Goal: Transaction & Acquisition: Purchase product/service

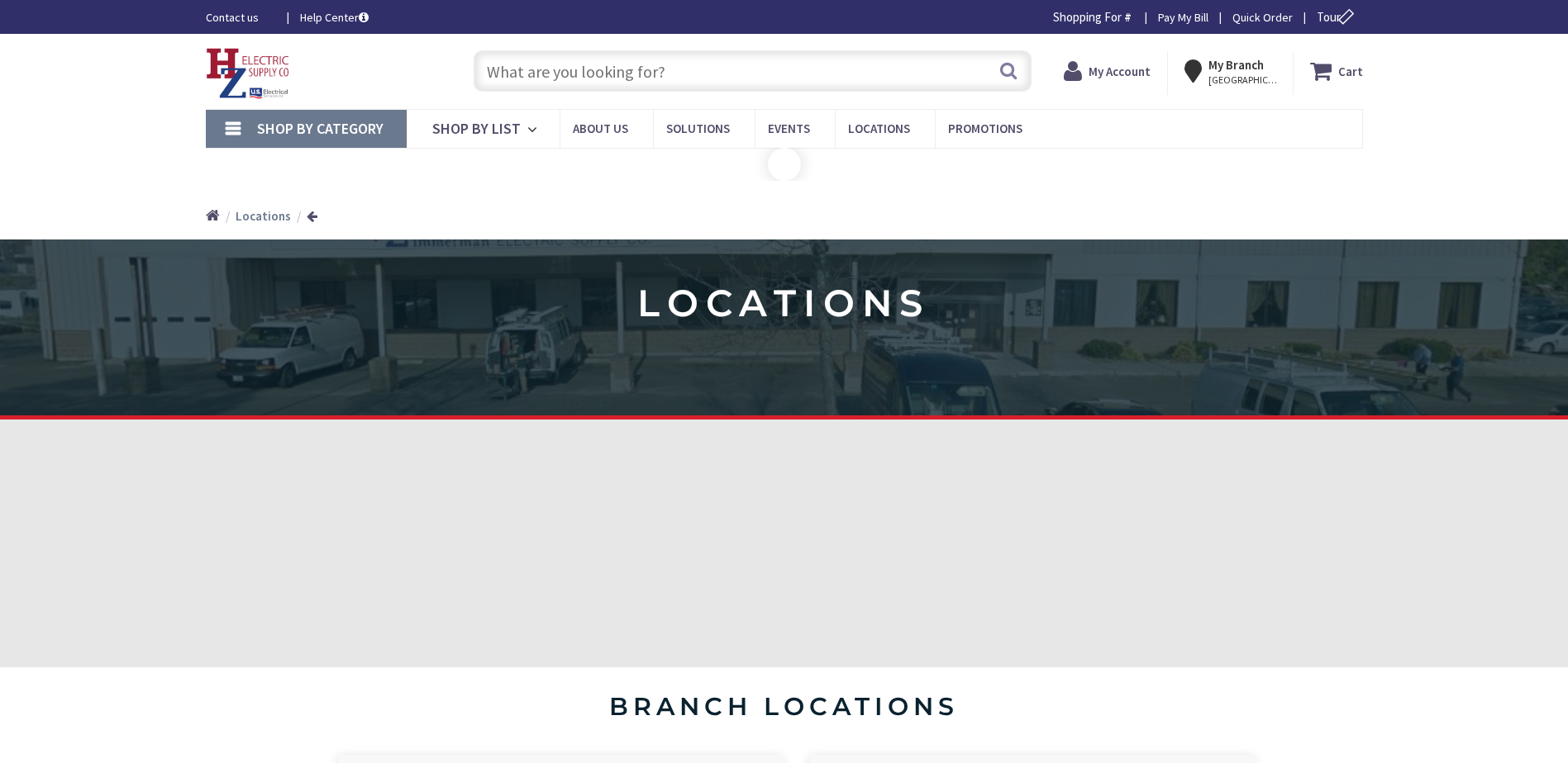
type input "[GEOGRAPHIC_DATA][PERSON_NAME], [STREET_ADDRESS][PERSON_NAME]"
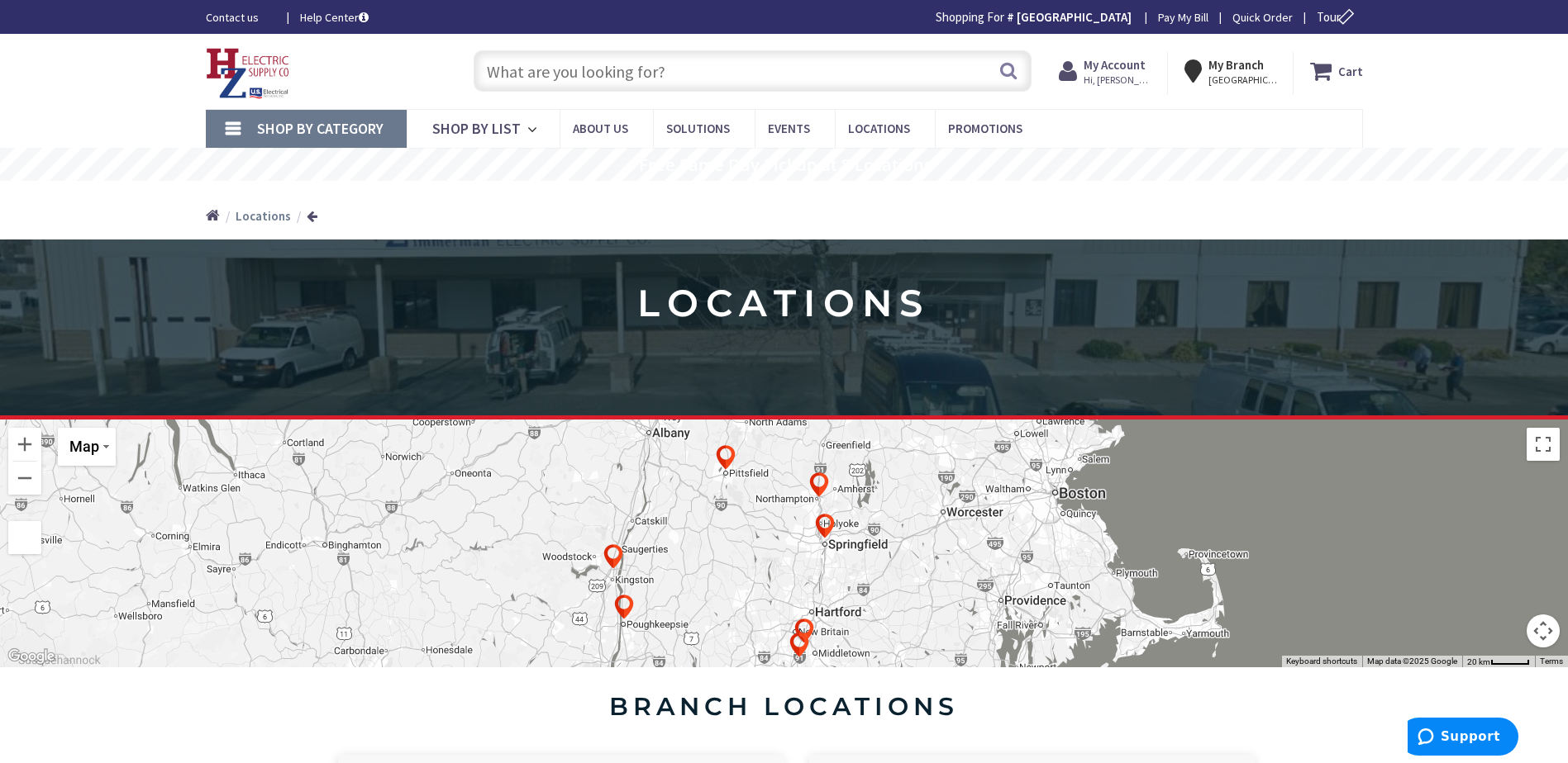
click at [599, 55] on input "text" at bounding box center [752, 70] width 558 height 42
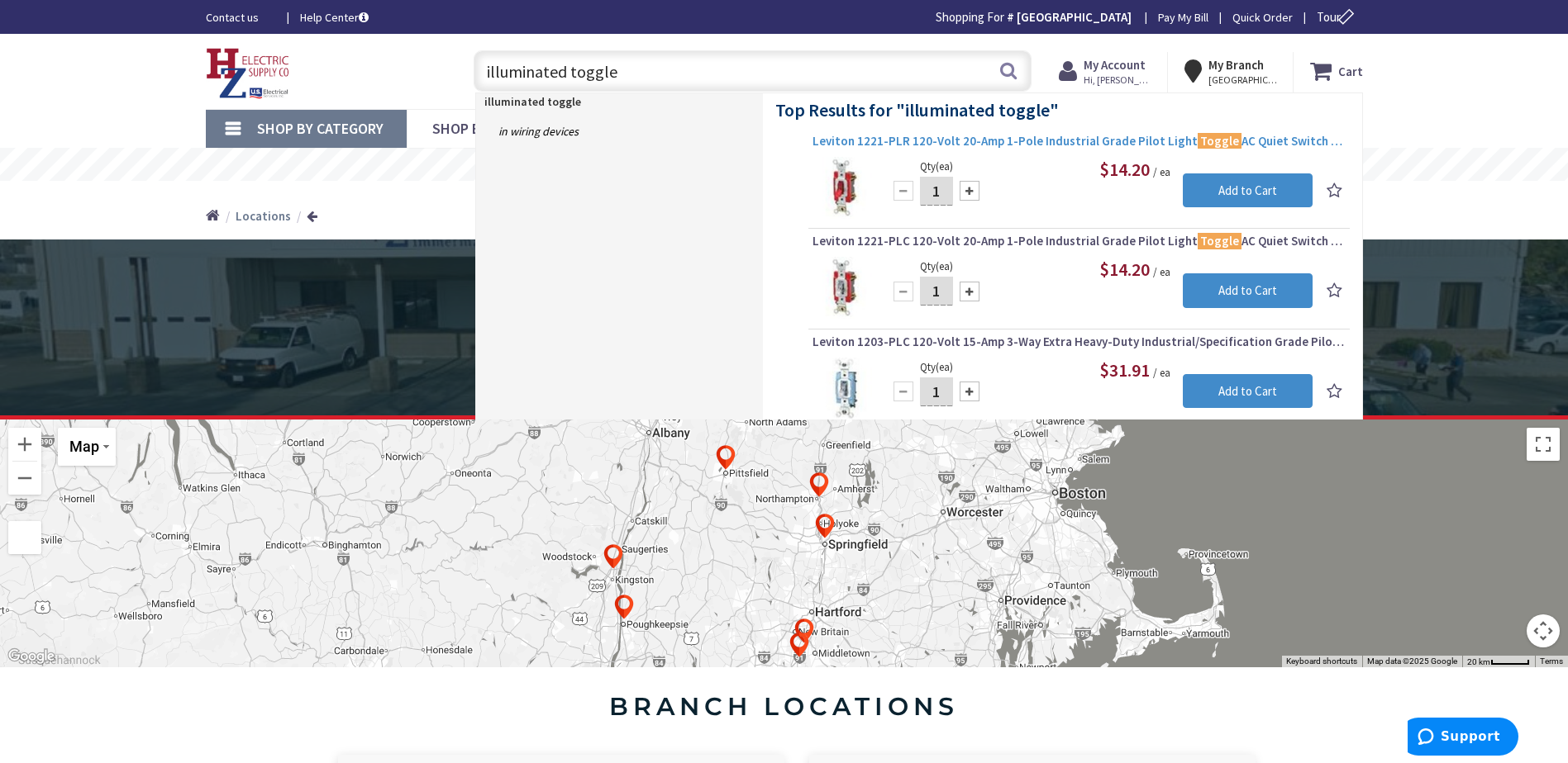
type input "illuminated toggle"
click at [1021, 140] on span "Leviton 1221-PLR 120-Volt 20-Amp 1-Pole Industrial Grade Pilot Light Toggle AC …" at bounding box center [1079, 142] width 533 height 17
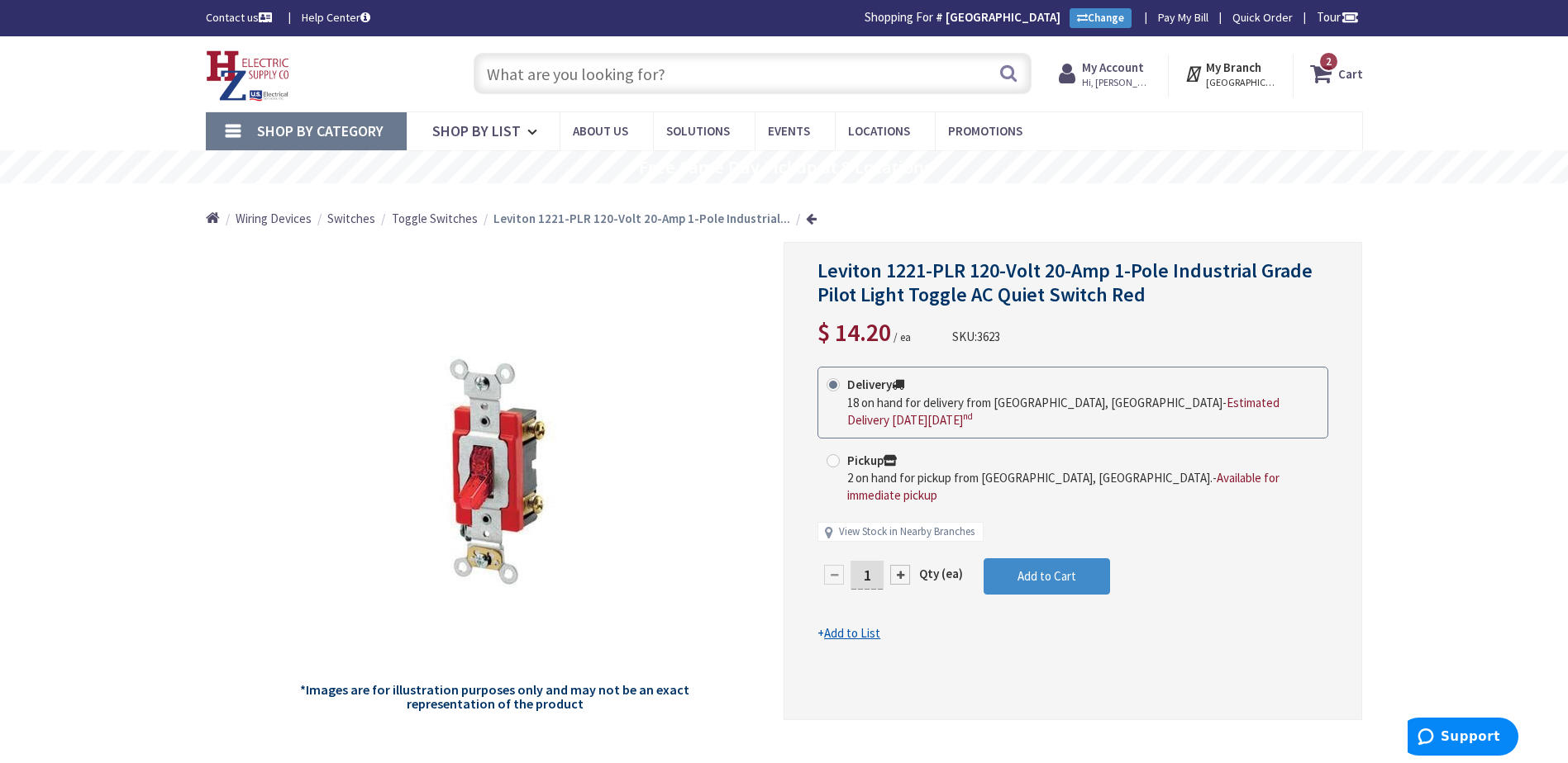
drag, startPoint x: 872, startPoint y: 538, endPoint x: 853, endPoint y: 539, distance: 19.0
click at [853, 561] on input "1" at bounding box center [867, 575] width 33 height 29
type input "4"
click at [1080, 531] on form "This product is Discontinued Delivery 18 on hand for delivery from Middletown, …" at bounding box center [1073, 505] width 511 height 276
click at [1062, 559] on button "Add to Cart" at bounding box center [1046, 576] width 127 height 36
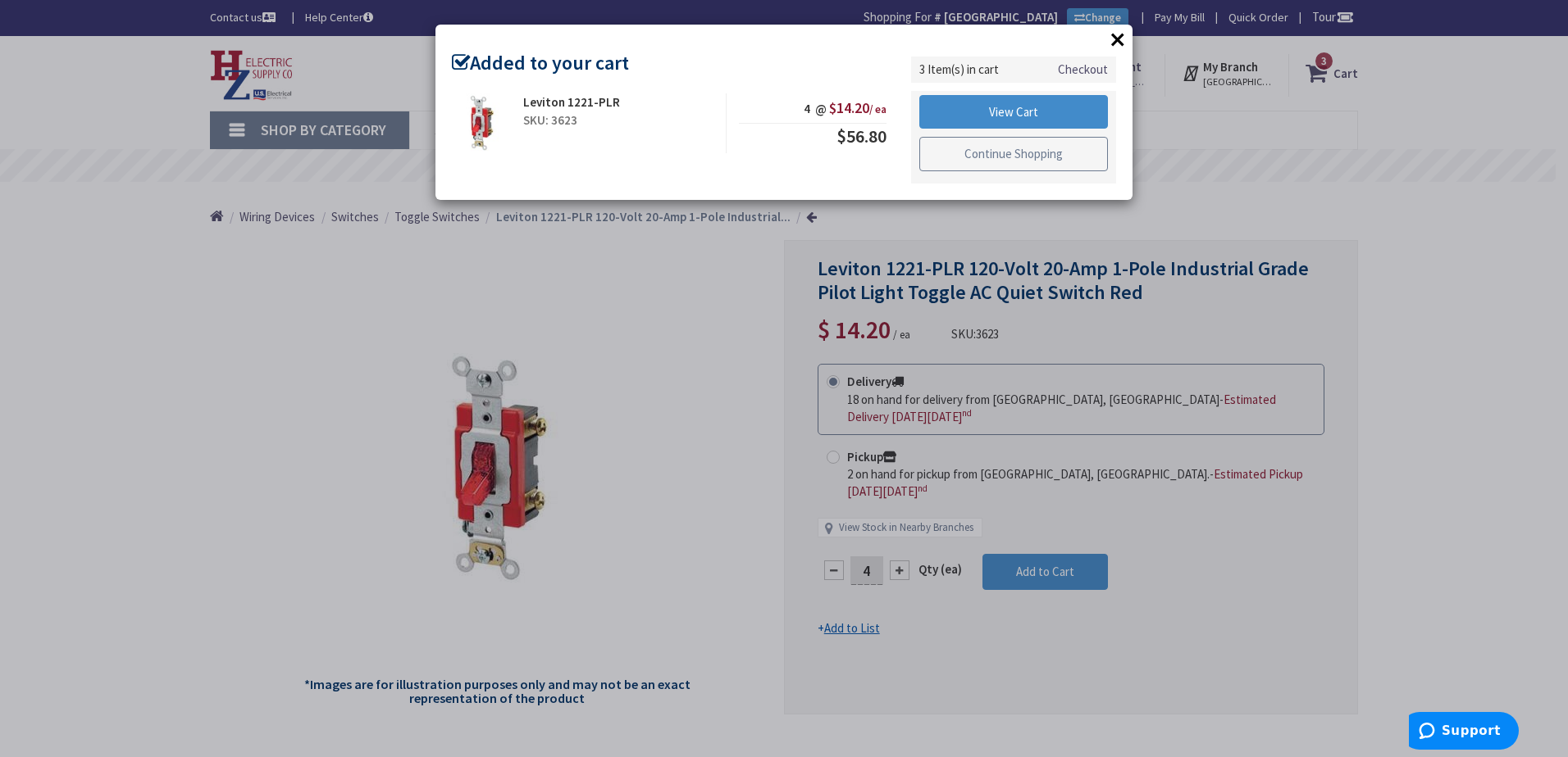
click at [973, 154] on link "Continue Shopping" at bounding box center [1013, 154] width 188 height 35
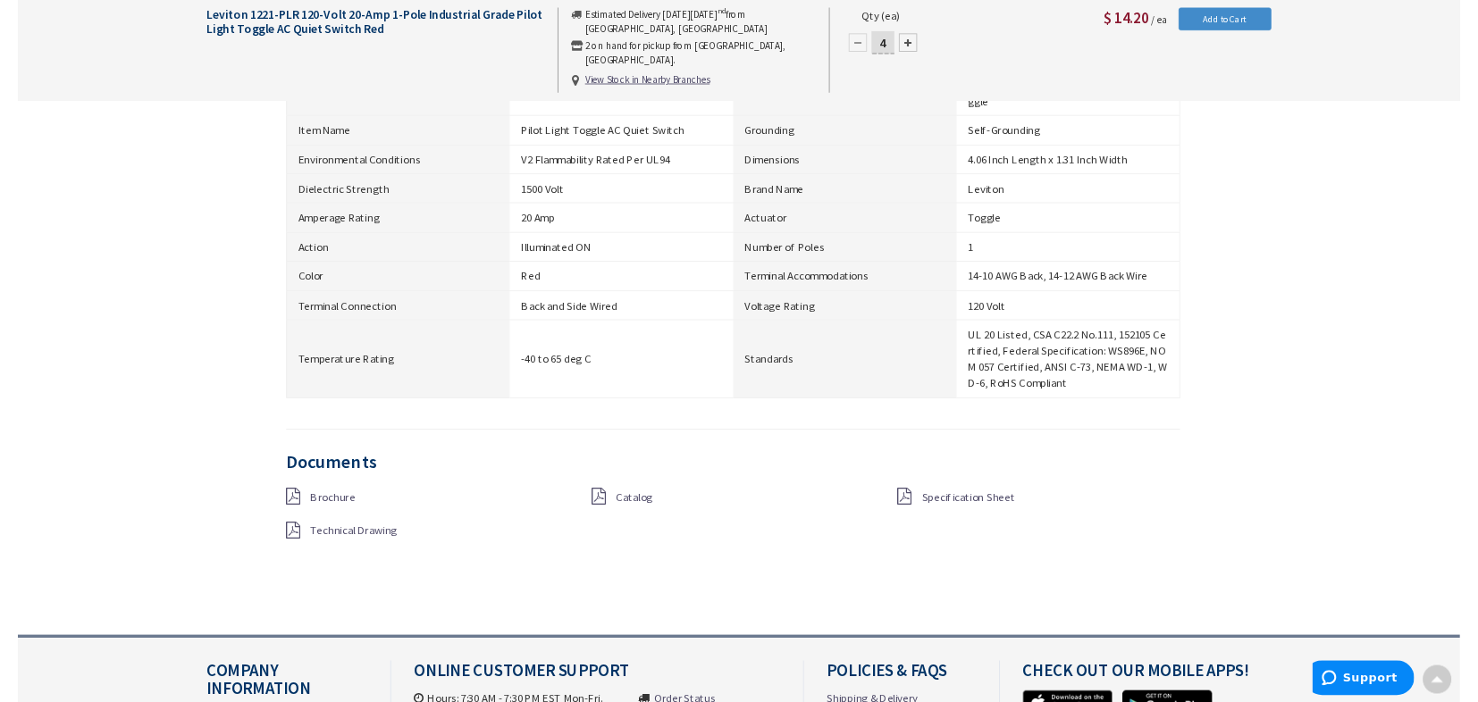
scroll to position [1251, 0]
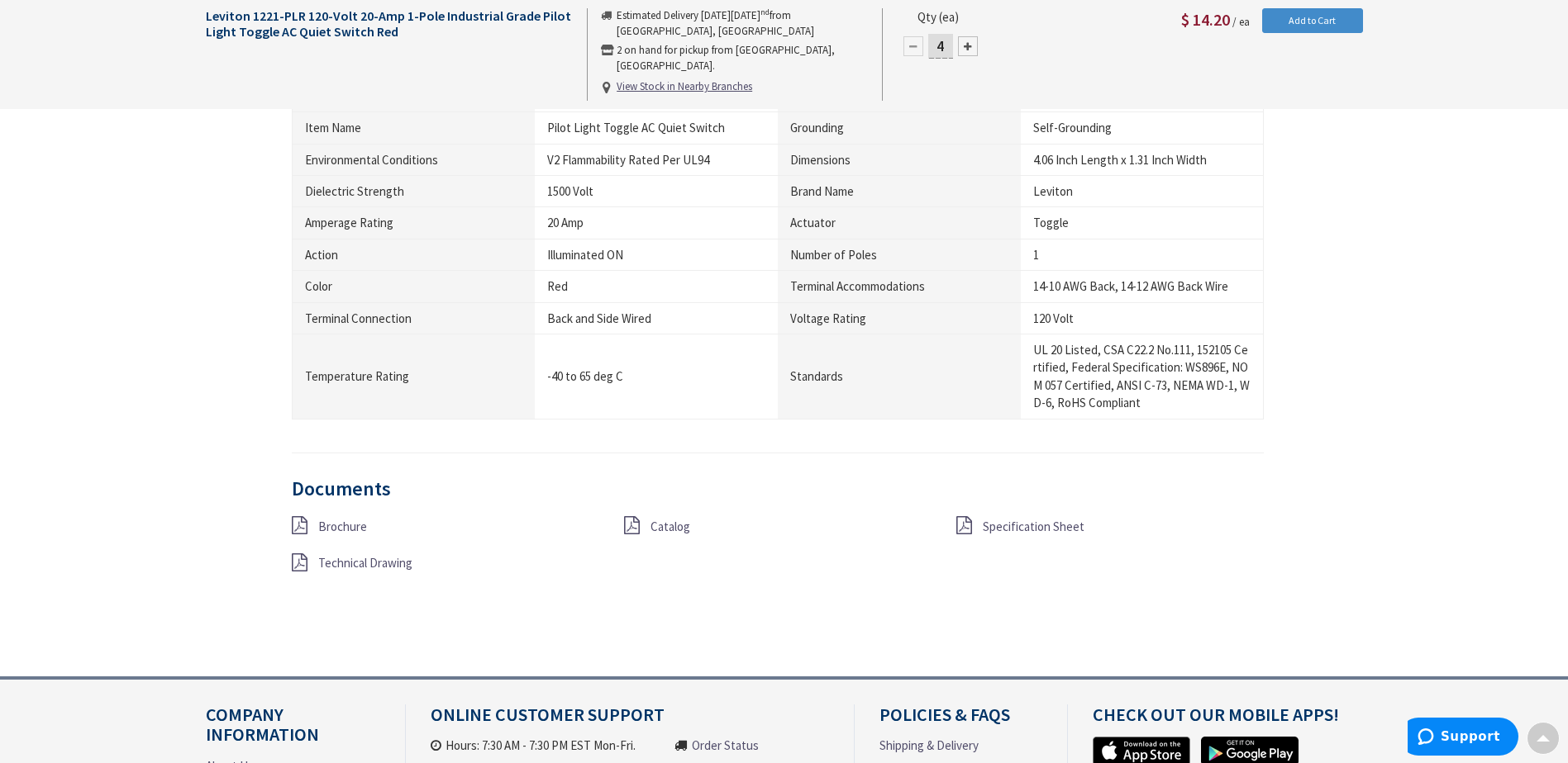
click at [1008, 526] on span "Specification Sheet" at bounding box center [1033, 526] width 102 height 16
click at [349, 530] on span "Brochure" at bounding box center [342, 526] width 49 height 16
click at [1048, 529] on span "Specification Sheet" at bounding box center [1033, 526] width 102 height 16
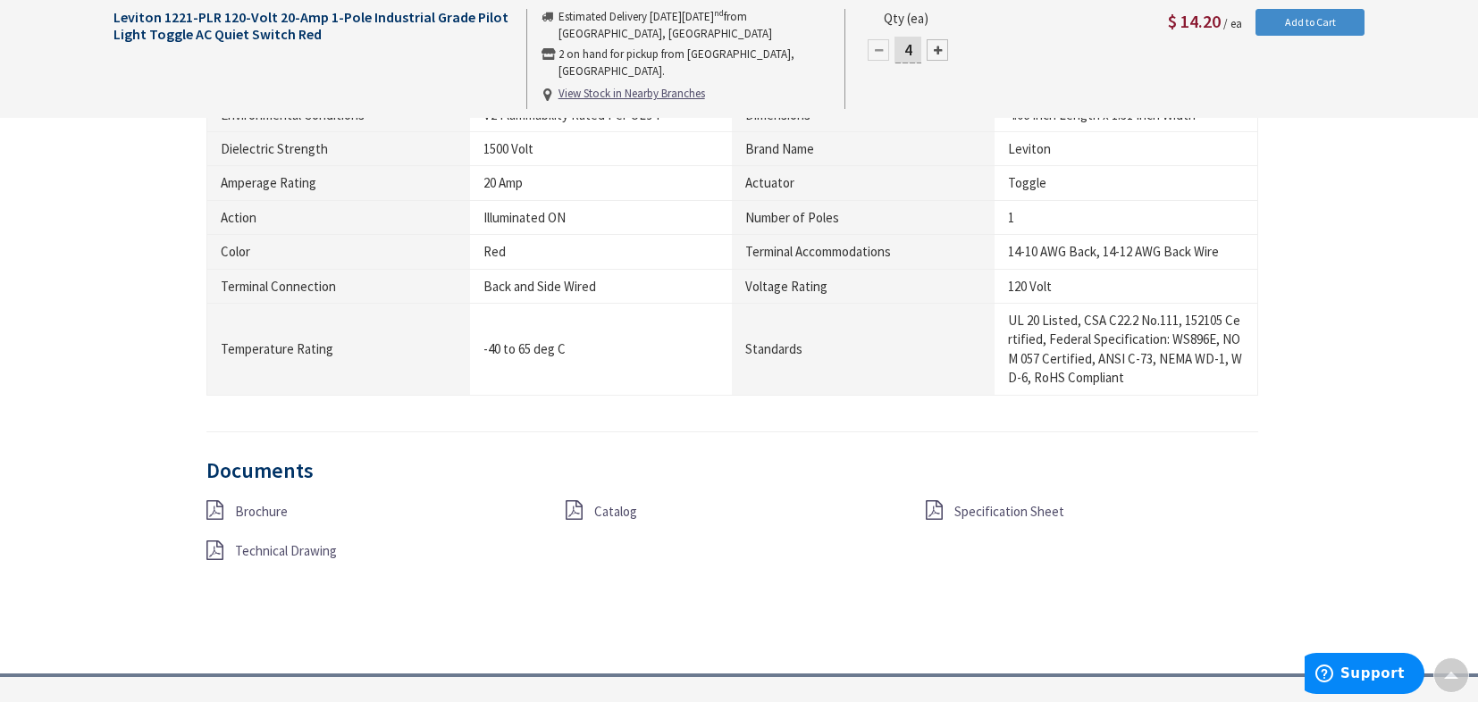
scroll to position [1429, 0]
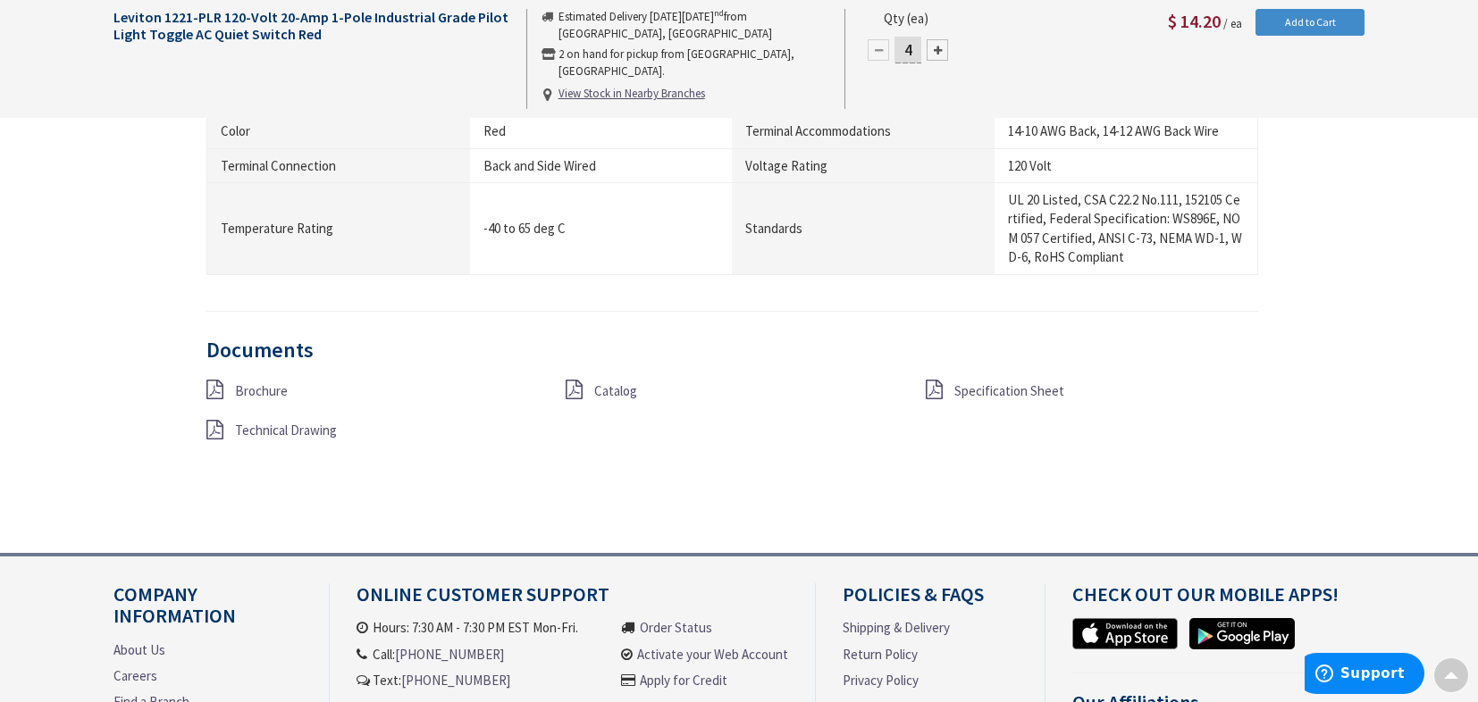
click at [970, 395] on span "Specification Sheet" at bounding box center [1009, 390] width 110 height 17
click at [977, 394] on span "Specification Sheet" at bounding box center [1009, 390] width 110 height 17
click at [276, 392] on span "Brochure" at bounding box center [261, 390] width 53 height 17
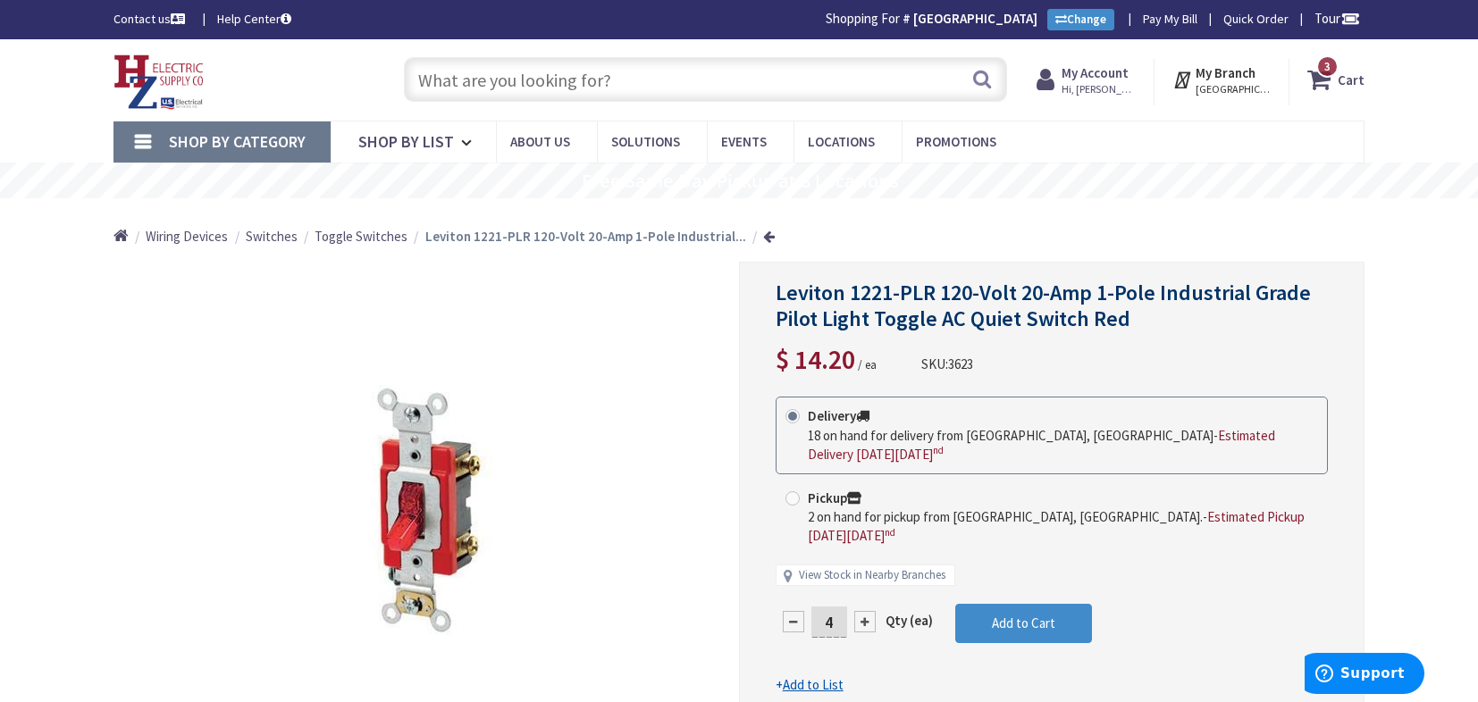
scroll to position [89, 0]
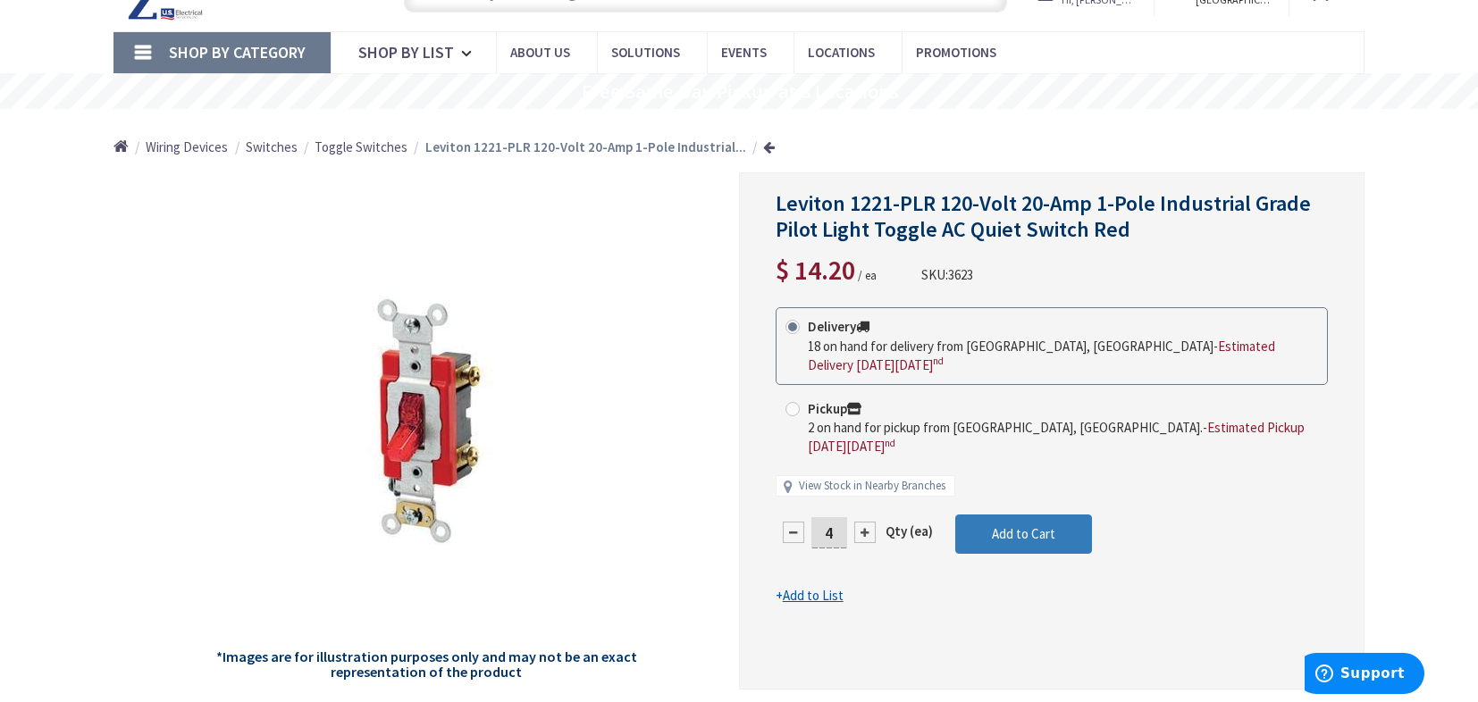
click at [1007, 515] on button "Add to Cart" at bounding box center [1023, 534] width 137 height 39
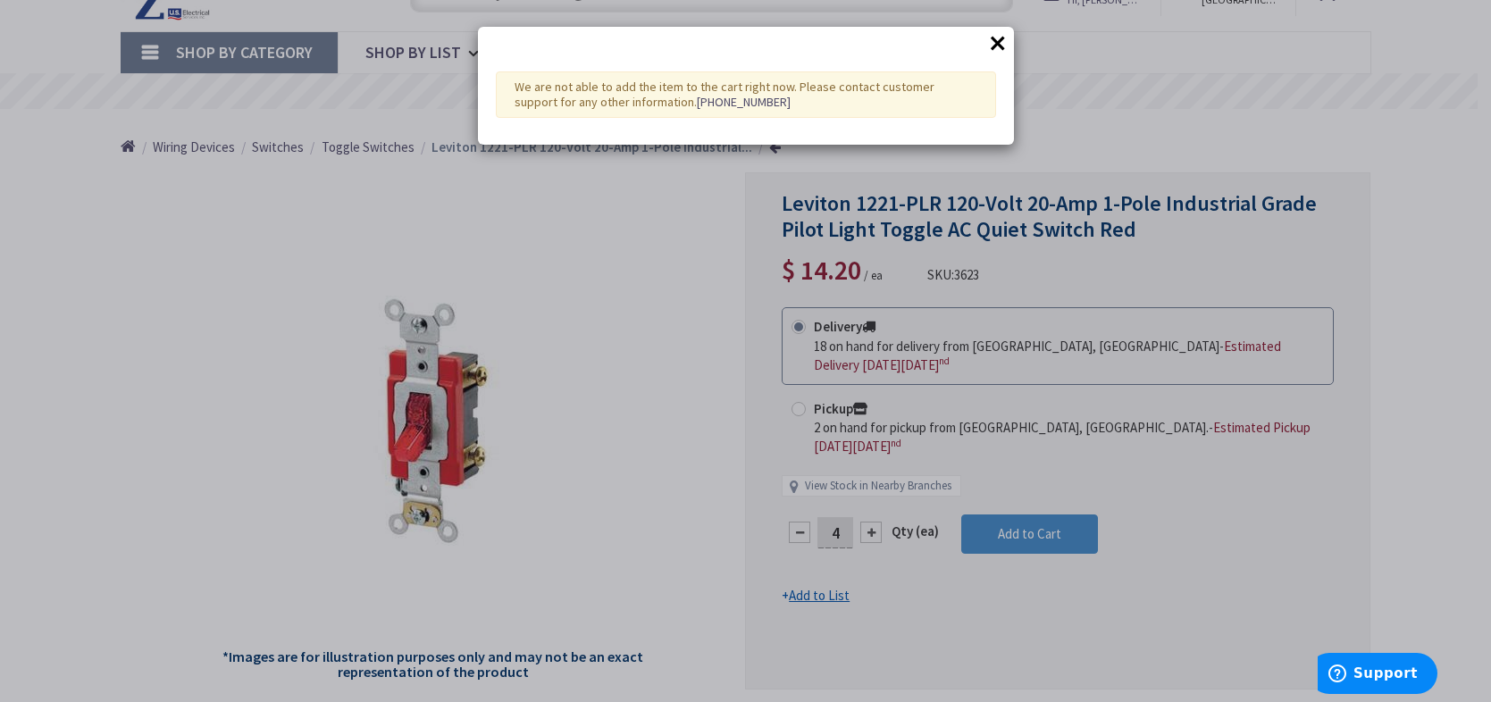
click at [1003, 41] on button "×" at bounding box center [997, 42] width 27 height 27
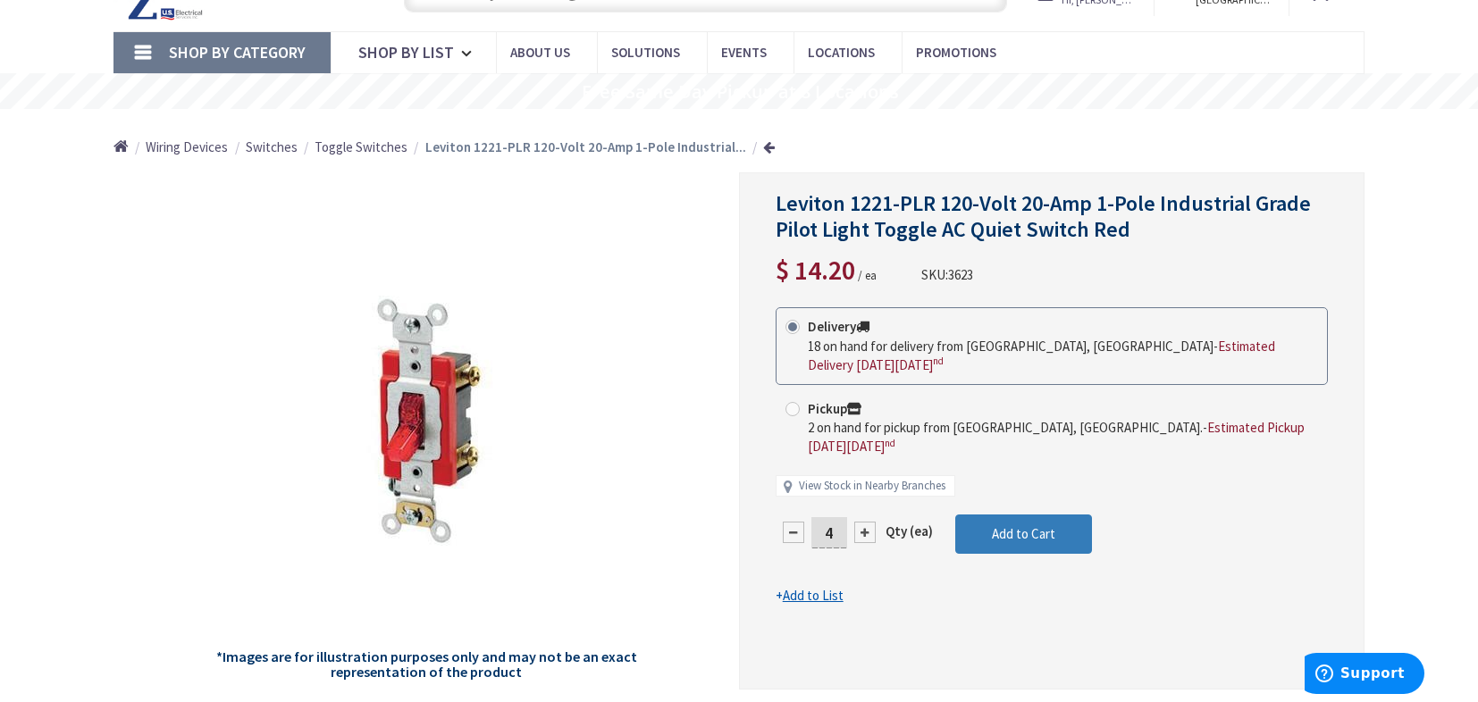
click at [1044, 525] on span "Add to Cart" at bounding box center [1023, 533] width 63 height 17
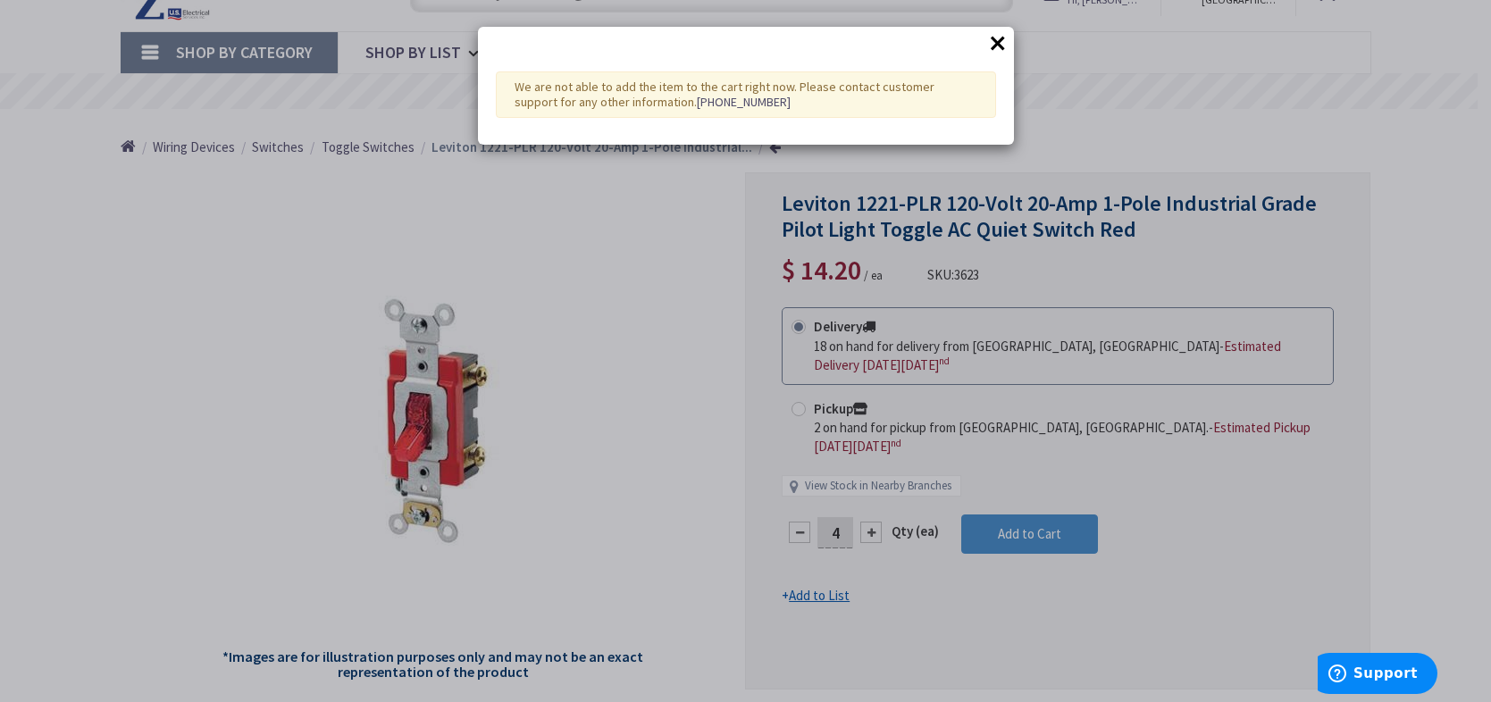
click at [1001, 38] on button "×" at bounding box center [997, 42] width 27 height 27
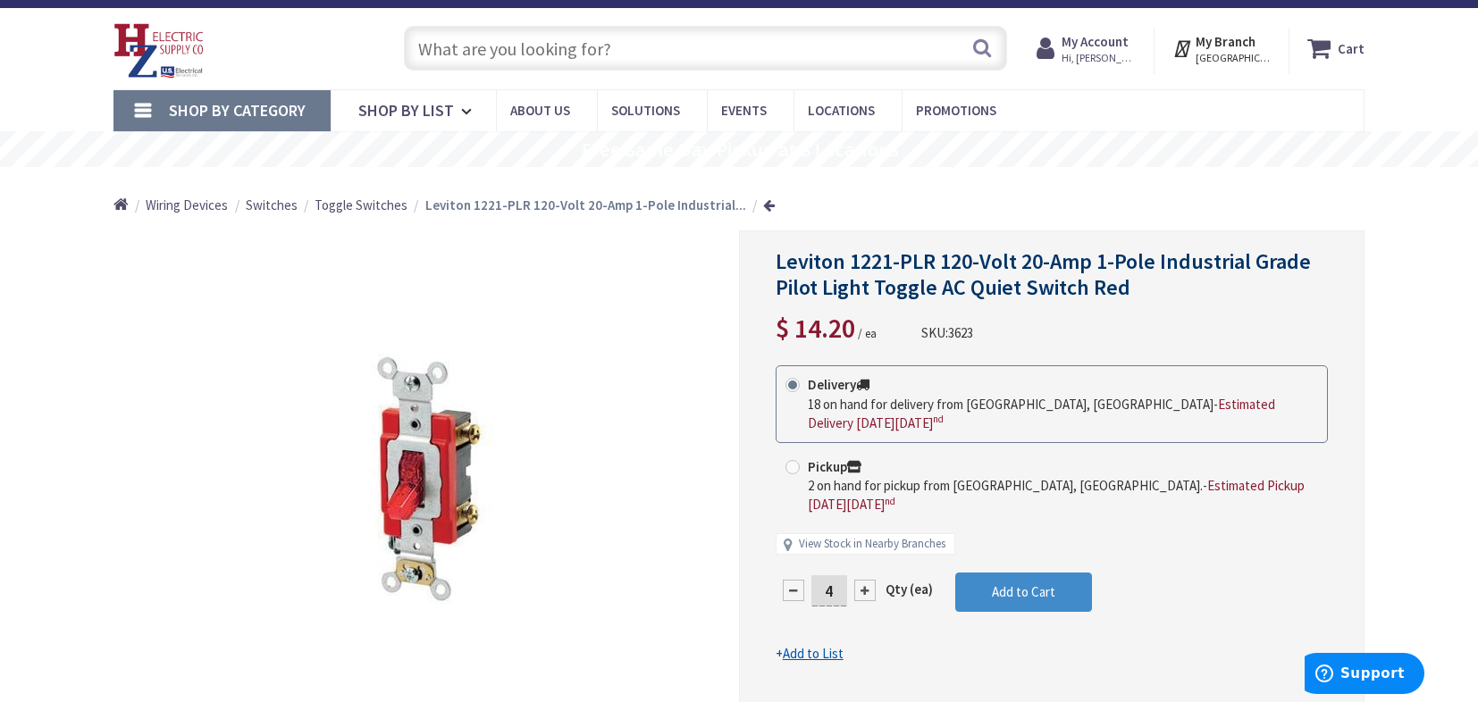
scroll to position [0, 0]
